Goal: Information Seeking & Learning: Learn about a topic

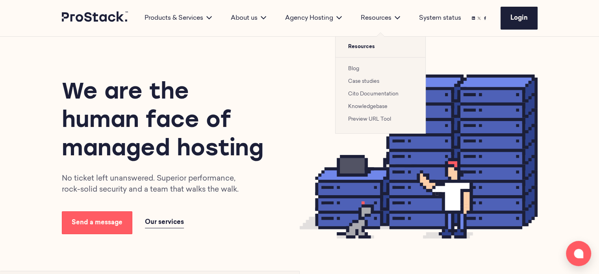
click at [361, 83] on link "Case studies" at bounding box center [363, 81] width 31 height 5
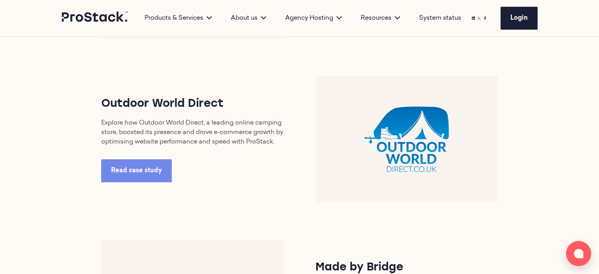
scroll to position [512, 0]
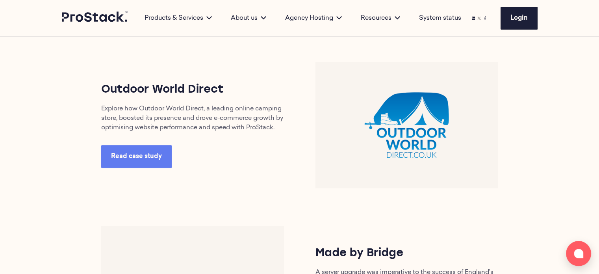
click at [125, 157] on span "Read case study" at bounding box center [136, 156] width 51 height 6
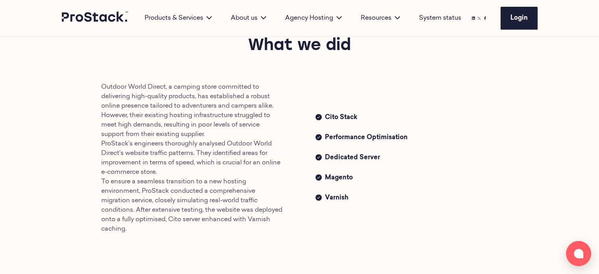
scroll to position [394, 0]
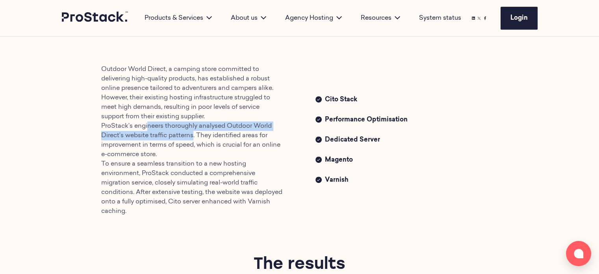
drag, startPoint x: 174, startPoint y: 130, endPoint x: 197, endPoint y: 137, distance: 24.3
click at [197, 137] on p "Outdoor World Direct, a camping store committed to delivering high-quality prod…" at bounding box center [192, 140] width 183 height 151
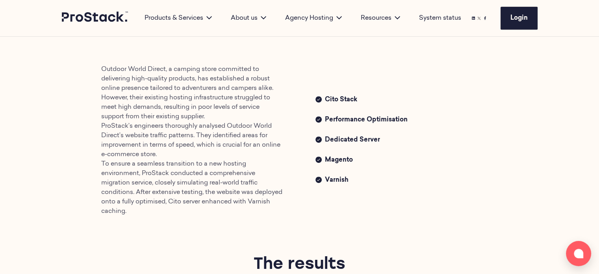
click at [207, 163] on p "Outdoor World Direct, a camping store committed to delivering high-quality prod…" at bounding box center [192, 140] width 183 height 151
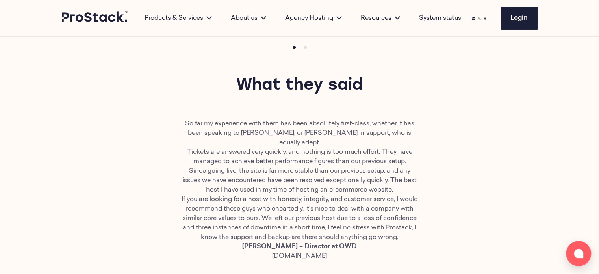
scroll to position [827, 0]
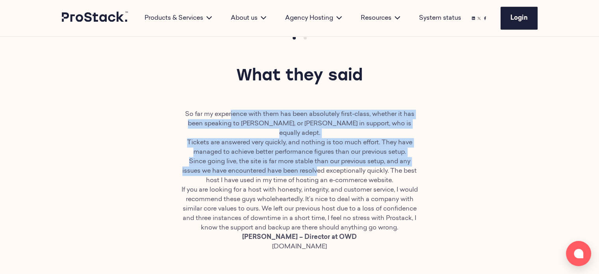
drag, startPoint x: 299, startPoint y: 143, endPoint x: 323, endPoint y: 172, distance: 37.5
click at [321, 163] on div "So far my experience with them has been absolutely first-class, whether it has …" at bounding box center [300, 180] width 238 height 142
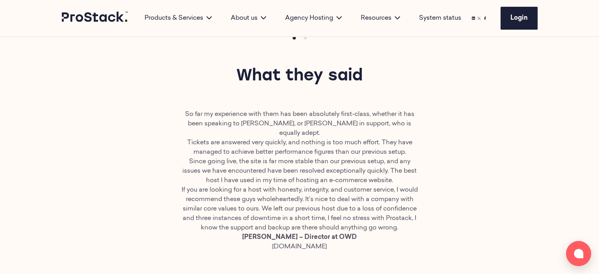
click at [323, 185] on p "If you are looking for a host with honesty, integrity, and customer service, I …" at bounding box center [300, 208] width 238 height 47
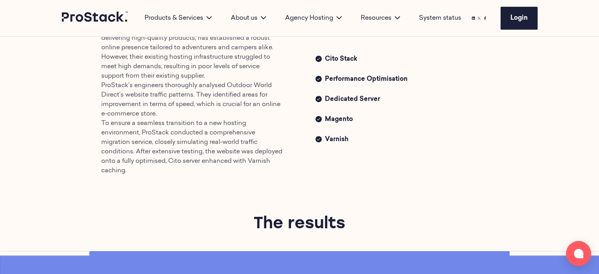
scroll to position [433, 0]
